Goal: Find specific page/section: Find specific page/section

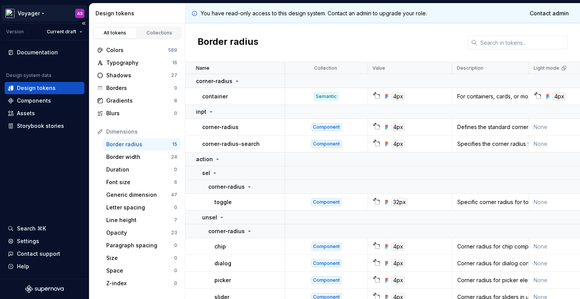
click at [79, 13] on html "Voyager AS Version Current draft Documentation Design system data Design tokens…" at bounding box center [290, 149] width 580 height 299
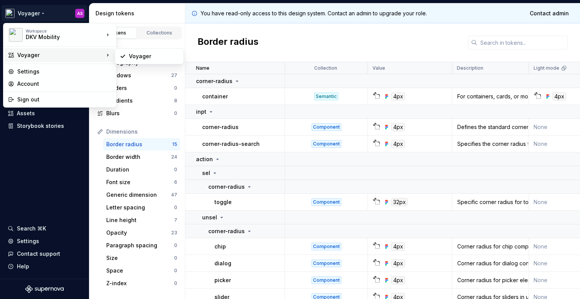
click at [51, 56] on div "Voyager" at bounding box center [60, 55] width 87 height 8
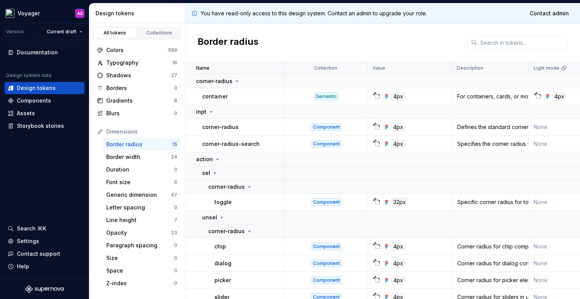
click at [226, 48] on html "Voyager AS Version Current draft Documentation Design system data Design tokens…" at bounding box center [290, 149] width 580 height 299
click at [116, 85] on div "Borders" at bounding box center [140, 88] width 68 height 8
